Goal: Information Seeking & Learning: Learn about a topic

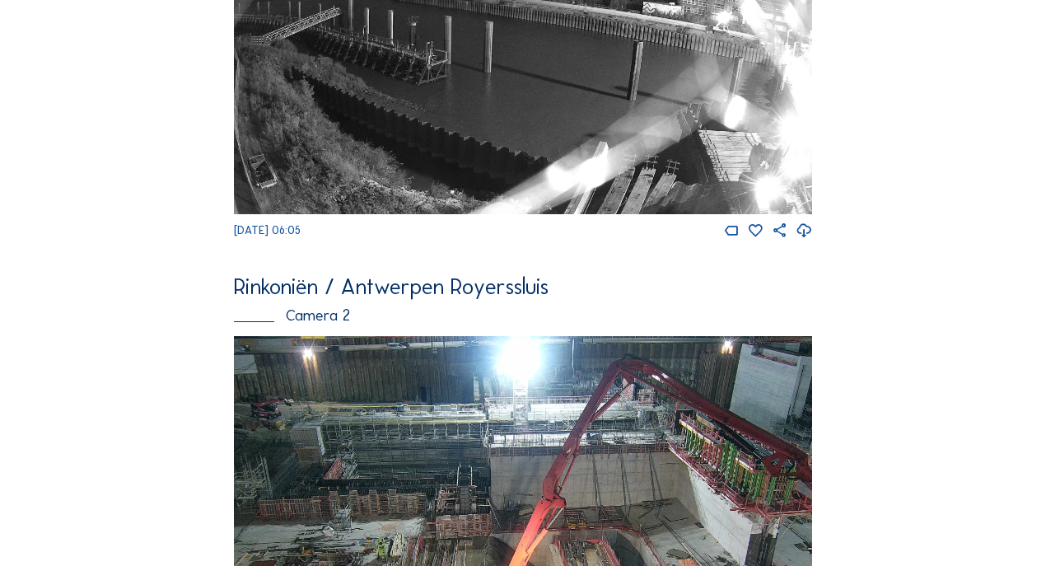
scroll to position [620, 0]
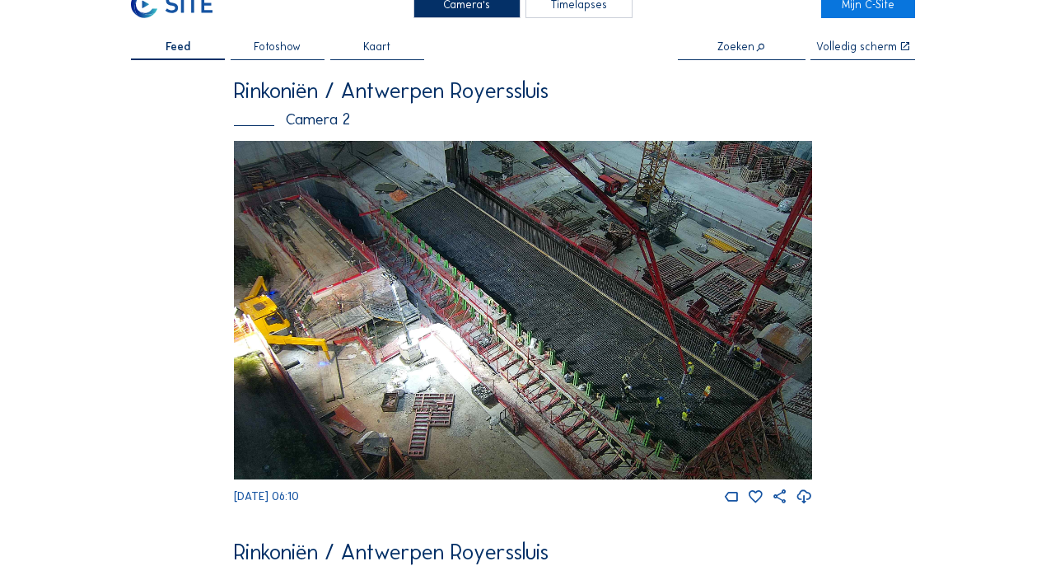
scroll to position [54, 0]
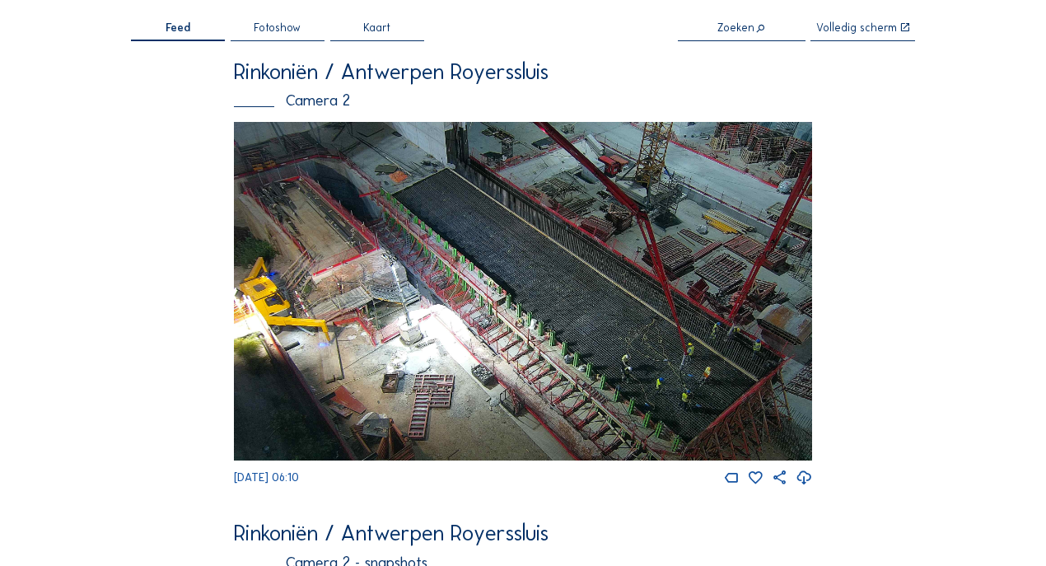
click at [590, 321] on img at bounding box center [523, 291] width 578 height 339
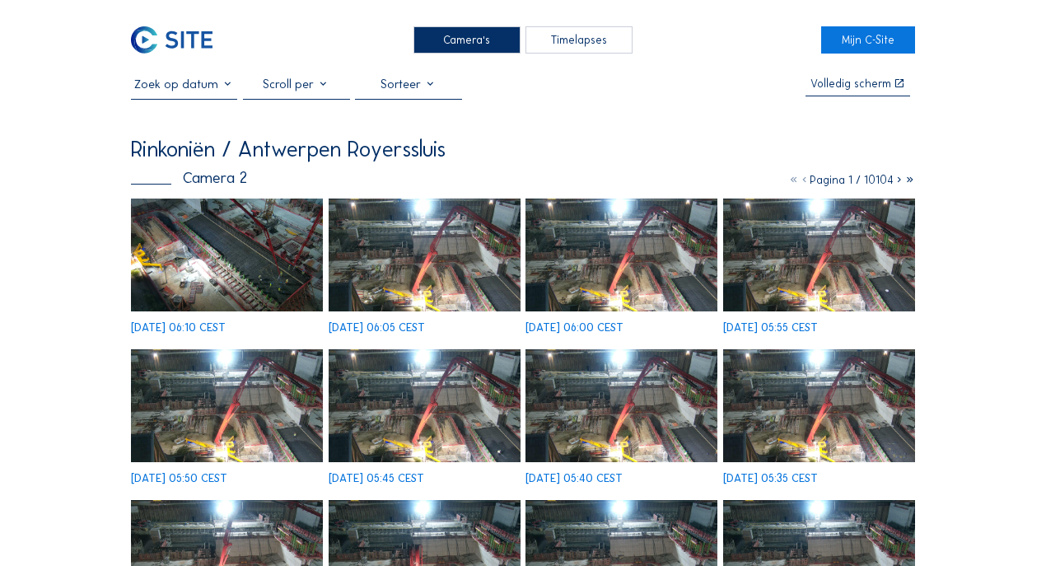
click at [265, 243] on div "[DATE] 06:10 CEST [DATE] 06:05 CEST [DATE] 06:00 CEST [DATE] 05:55 CEST [DATE] …" at bounding box center [523, 492] width 785 height 587
click at [278, 254] on img at bounding box center [227, 255] width 192 height 113
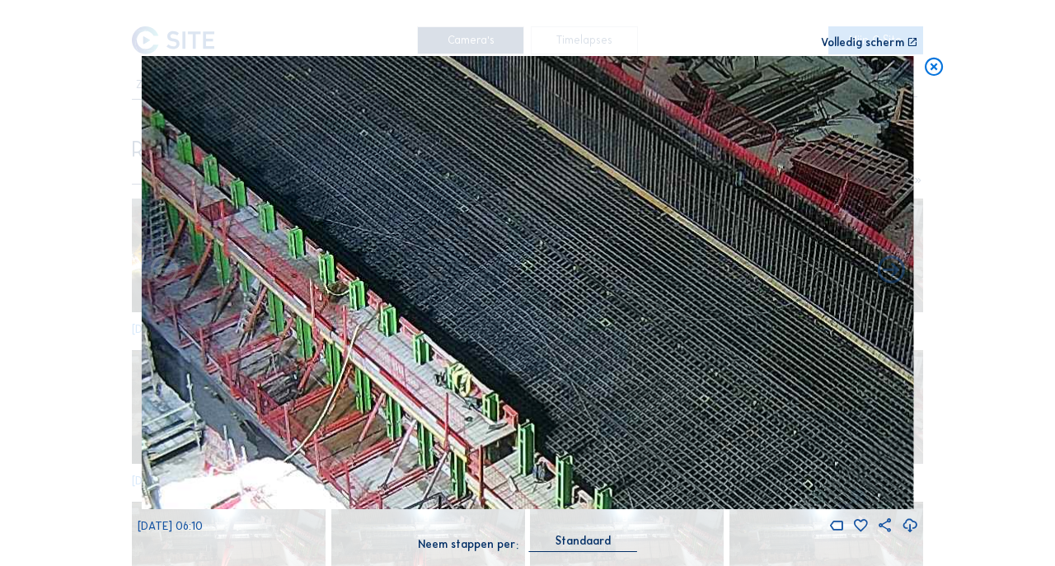
drag, startPoint x: 703, startPoint y: 353, endPoint x: 531, endPoint y: 186, distance: 239.5
click at [531, 186] on img at bounding box center [528, 282] width 772 height 453
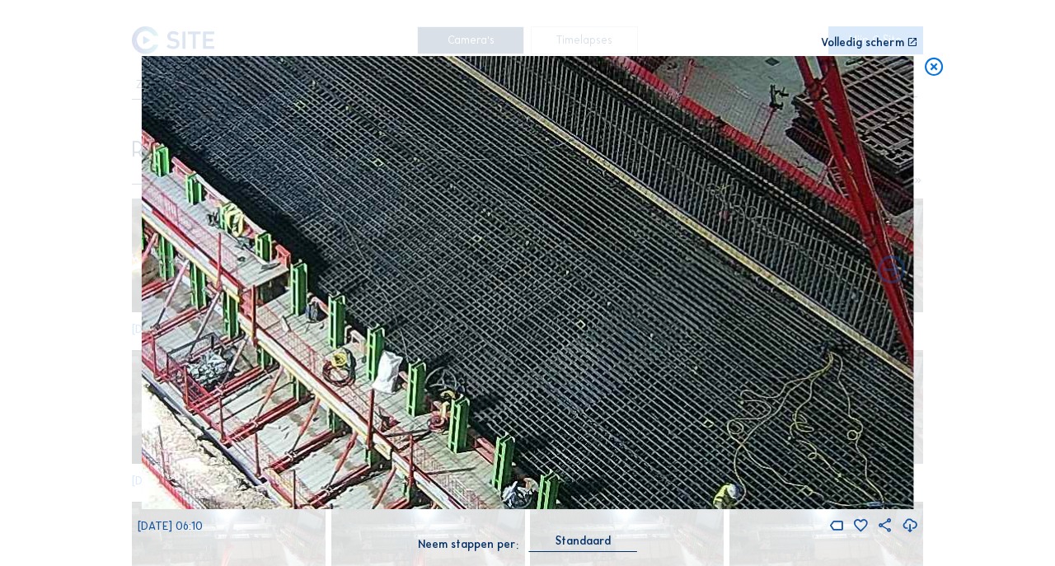
drag, startPoint x: 662, startPoint y: 311, endPoint x: 443, endPoint y: 157, distance: 267.9
click at [443, 157] on img at bounding box center [528, 282] width 772 height 453
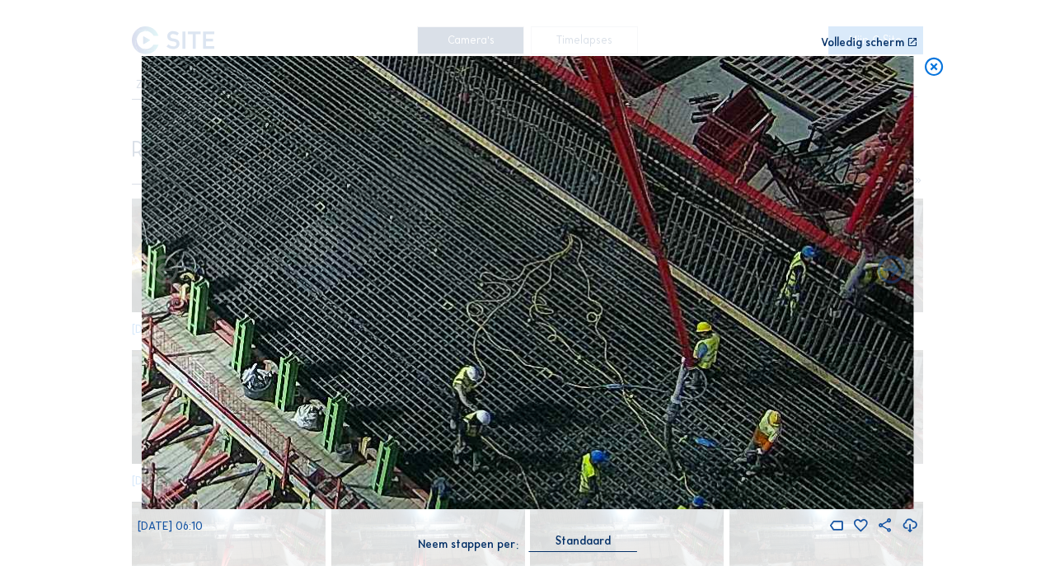
drag, startPoint x: 713, startPoint y: 356, endPoint x: 452, endPoint y: 238, distance: 285.8
click at [452, 238] on img at bounding box center [528, 282] width 772 height 453
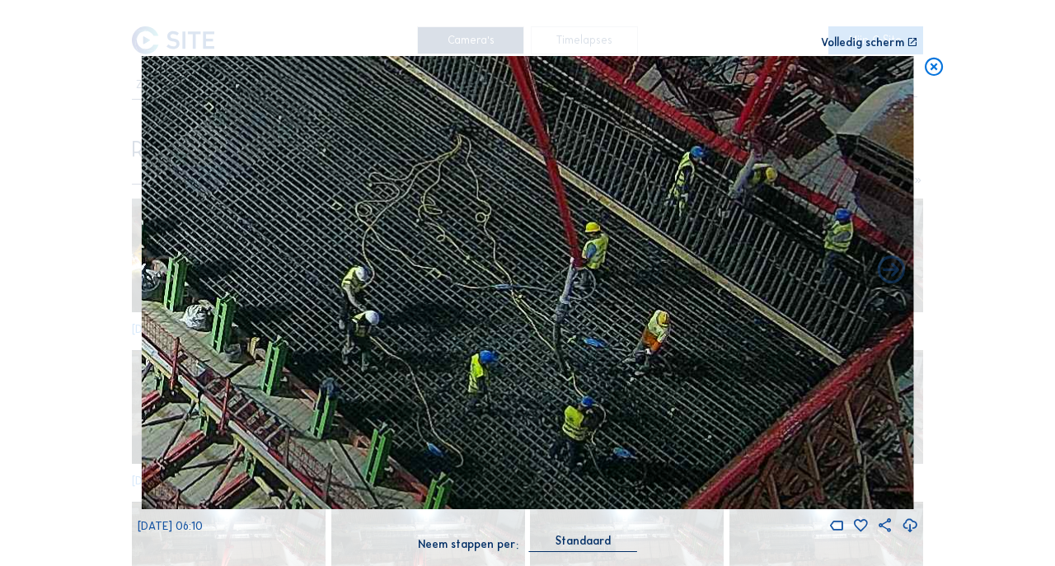
drag, startPoint x: 675, startPoint y: 408, endPoint x: 472, endPoint y: 249, distance: 257.6
click at [472, 249] on img at bounding box center [528, 282] width 772 height 453
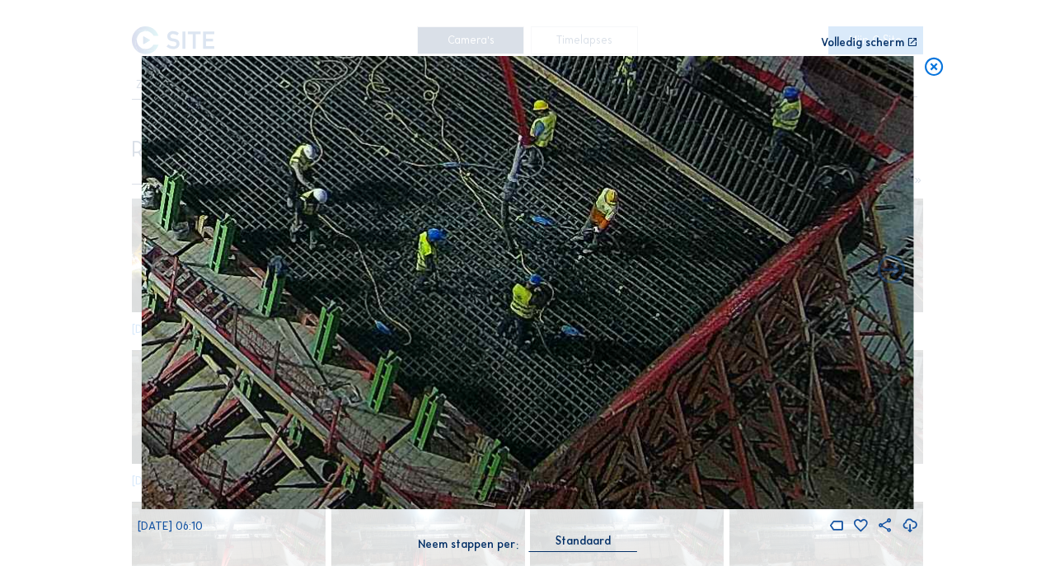
drag, startPoint x: 577, startPoint y: 354, endPoint x: 625, endPoint y: 294, distance: 76.8
click at [621, 293] on img at bounding box center [528, 282] width 772 height 453
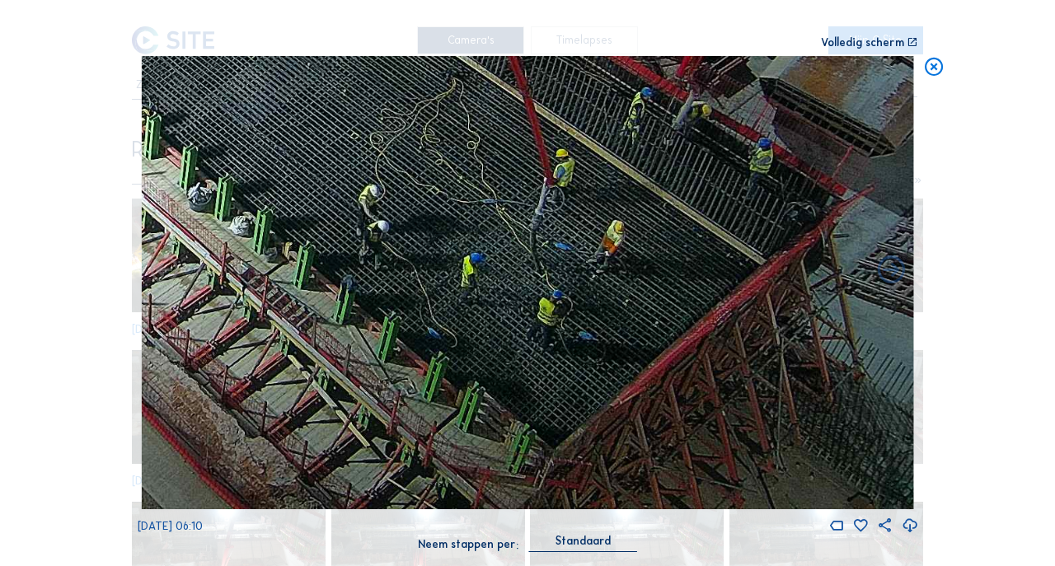
click at [925, 73] on icon at bounding box center [934, 67] width 22 height 23
